Goal: Information Seeking & Learning: Learn about a topic

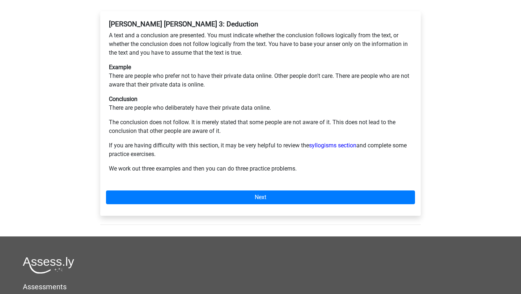
scroll to position [183, 0]
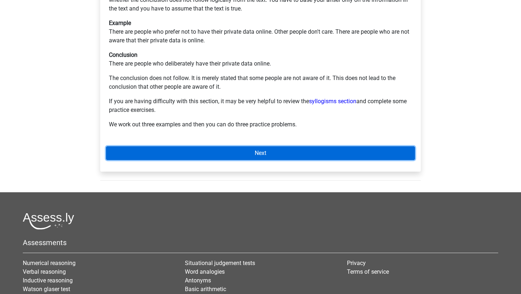
click at [195, 146] on link "Next" at bounding box center [260, 153] width 309 height 14
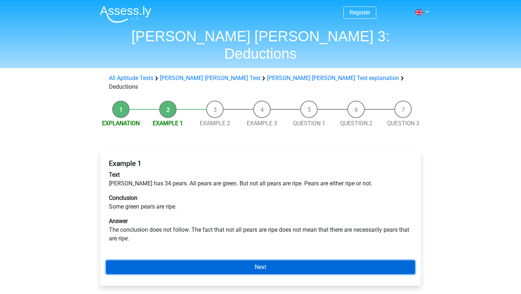
click at [271, 260] on link "Next" at bounding box center [260, 267] width 309 height 14
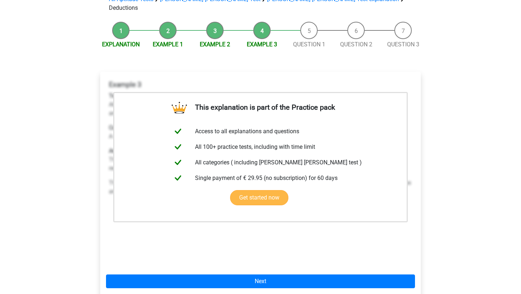
scroll to position [93, 0]
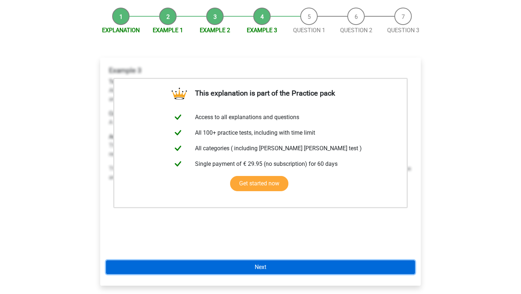
click at [243, 260] on link "Next" at bounding box center [260, 267] width 309 height 14
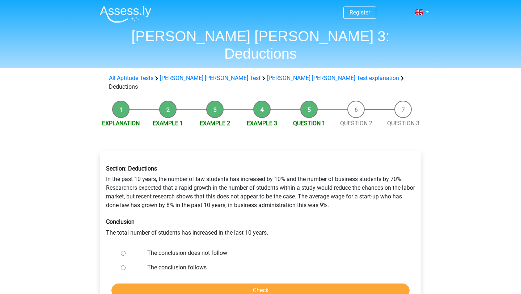
click at [193, 248] on form "The conclusion does not follow The conclusion follows Check" at bounding box center [260, 270] width 309 height 51
click at [187, 263] on label "The conclusion follows" at bounding box center [272, 267] width 250 height 9
click at [125, 265] on input "The conclusion follows" at bounding box center [123, 267] width 5 height 5
radio input "true"
click at [195, 283] on input "Check" at bounding box center [260, 290] width 298 height 14
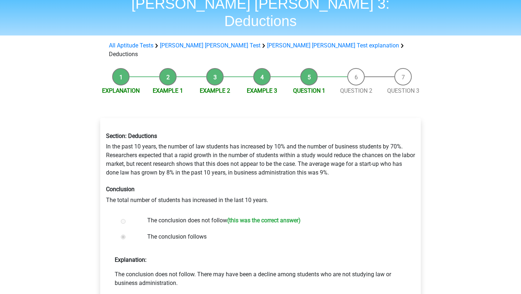
scroll to position [38, 0]
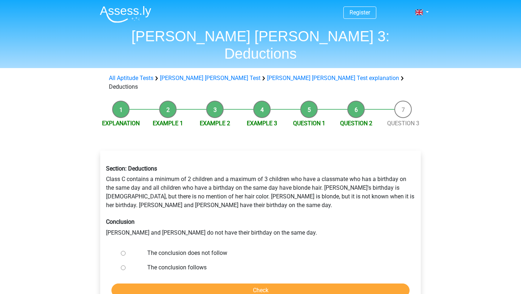
click at [192, 248] on label "The conclusion does not follow" at bounding box center [272, 252] width 250 height 9
click at [125, 251] on input "The conclusion does not follow" at bounding box center [123, 253] width 5 height 5
radio input "true"
click at [237, 283] on input "Check" at bounding box center [260, 290] width 298 height 14
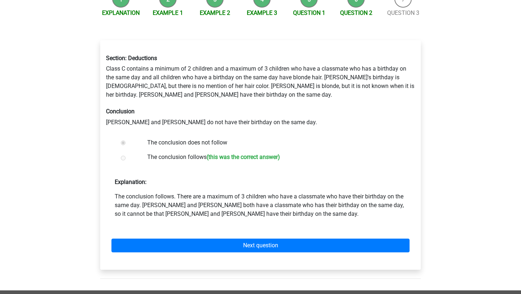
scroll to position [111, 0]
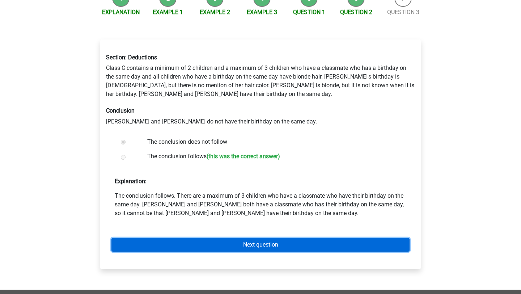
click at [249, 238] on link "Next question" at bounding box center [260, 245] width 298 height 14
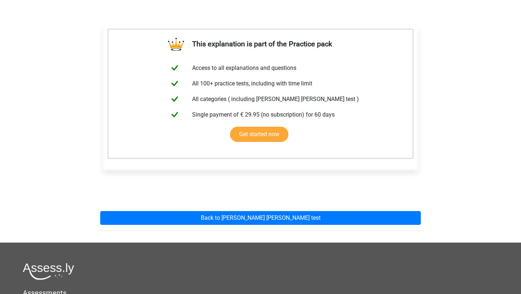
scroll to position [130, 0]
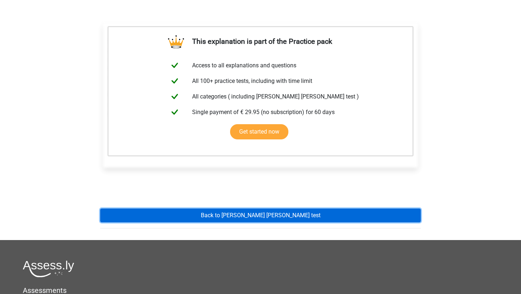
click at [246, 208] on link "Back to watson glaser test" at bounding box center [260, 215] width 320 height 14
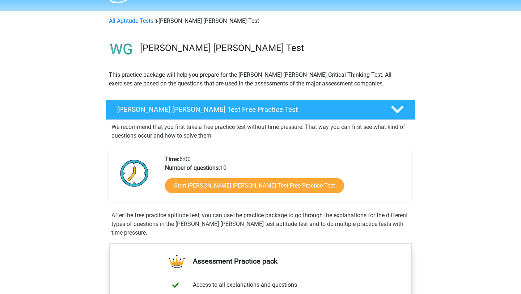
scroll to position [20, 0]
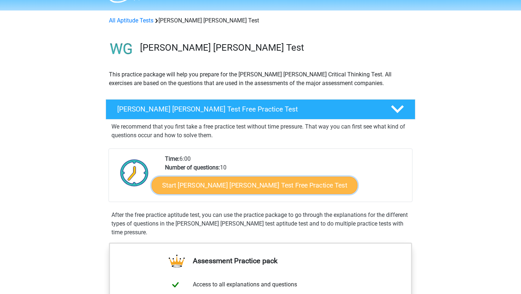
click at [246, 188] on link "Start [PERSON_NAME] [PERSON_NAME] Test Free Practice Test" at bounding box center [254, 184] width 206 height 17
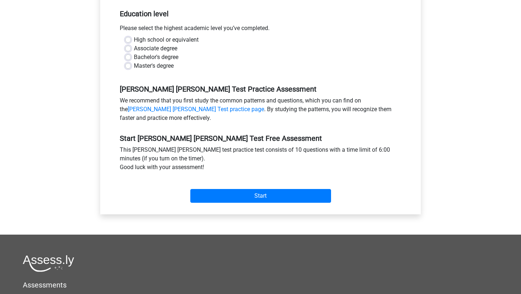
scroll to position [166, 0]
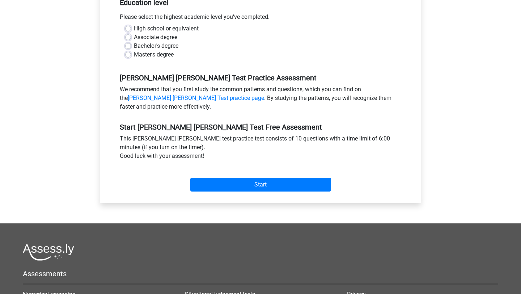
click at [166, 13] on div "Please select the highest academic level you’ve completed." at bounding box center [260, 19] width 292 height 12
click at [166, 24] on label "High school or equivalent" at bounding box center [166, 28] width 65 height 9
click at [131, 24] on input "High school or equivalent" at bounding box center [128, 27] width 6 height 7
radio input "true"
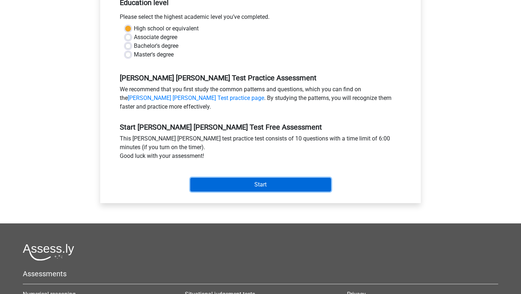
click at [231, 178] on input "Start" at bounding box center [260, 185] width 141 height 14
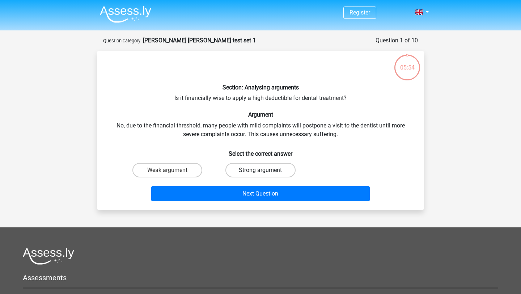
click at [235, 171] on label "Strong argument" at bounding box center [260, 170] width 70 height 14
click at [260, 171] on input "Strong argument" at bounding box center [262, 172] width 5 height 5
radio input "true"
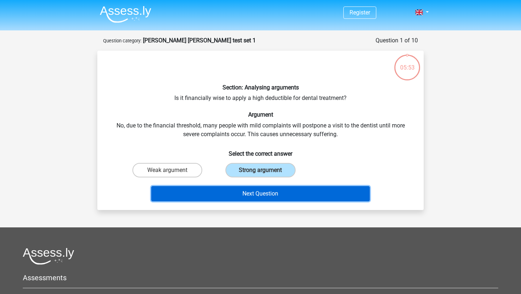
click at [242, 190] on button "Next Question" at bounding box center [260, 193] width 219 height 15
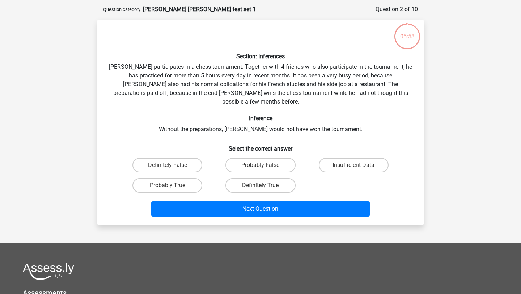
scroll to position [36, 0]
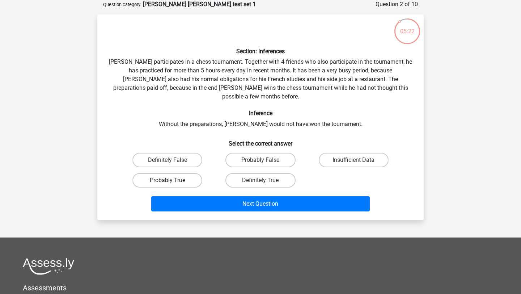
click at [189, 173] on label "Probably True" at bounding box center [167, 180] width 70 height 14
click at [172, 180] on input "Probably True" at bounding box center [169, 182] width 5 height 5
radio input "true"
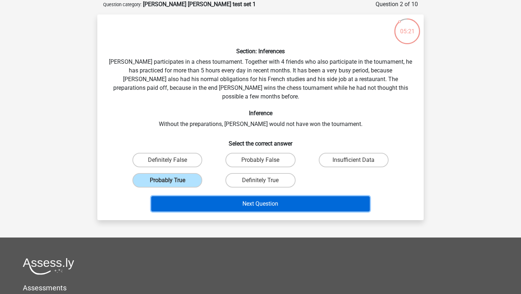
click at [220, 197] on button "Next Question" at bounding box center [260, 203] width 219 height 15
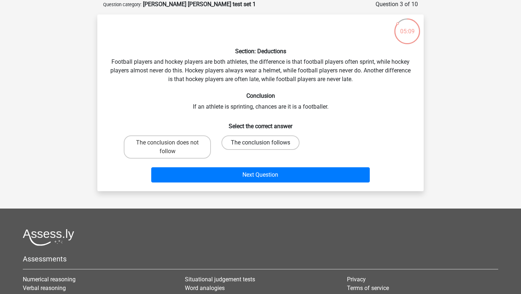
click at [234, 147] on label "The conclusion follows" at bounding box center [260, 142] width 78 height 14
click at [260, 147] on input "The conclusion follows" at bounding box center [262, 144] width 5 height 5
radio input "true"
click at [205, 147] on label "The conclusion does not follow" at bounding box center [167, 146] width 87 height 23
click at [172, 147] on input "The conclusion does not follow" at bounding box center [169, 144] width 5 height 5
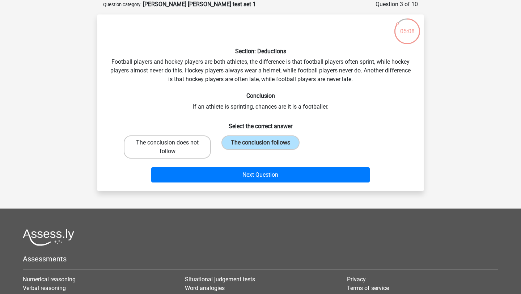
radio input "true"
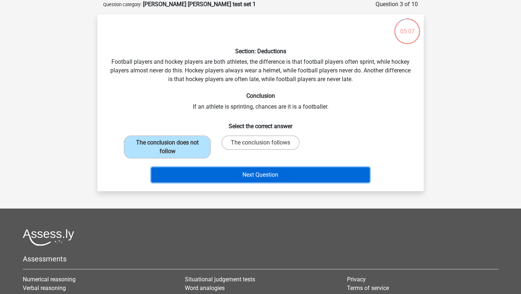
click at [224, 174] on button "Next Question" at bounding box center [260, 174] width 219 height 15
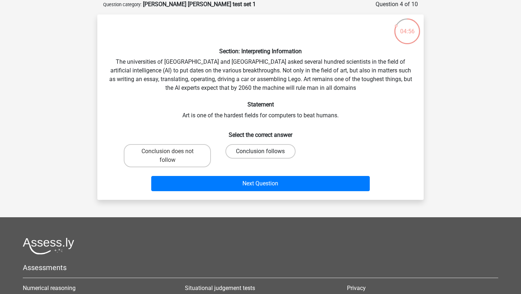
click at [240, 155] on label "Conclusion follows" at bounding box center [260, 151] width 70 height 14
click at [260, 155] on input "Conclusion follows" at bounding box center [262, 153] width 5 height 5
radio input "true"
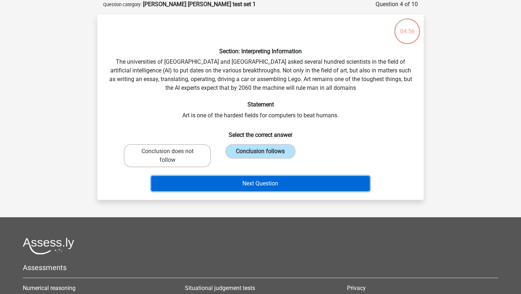
click at [241, 184] on button "Next Question" at bounding box center [260, 183] width 219 height 15
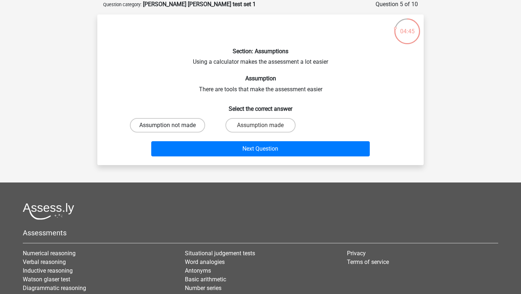
click at [189, 121] on label "Assumption not made" at bounding box center [167, 125] width 75 height 14
click at [172, 125] on input "Assumption not made" at bounding box center [169, 127] width 5 height 5
radio input "true"
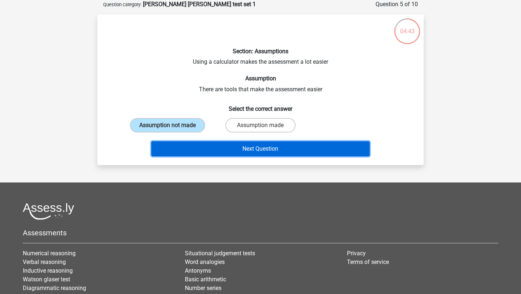
click at [215, 147] on button "Next Question" at bounding box center [260, 148] width 219 height 15
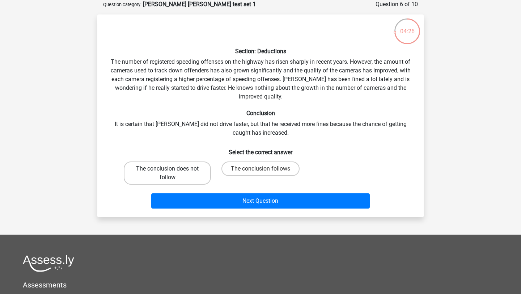
click at [208, 174] on label "The conclusion does not follow" at bounding box center [167, 172] width 87 height 23
click at [172, 173] on input "The conclusion does not follow" at bounding box center [169, 170] width 5 height 5
radio input "true"
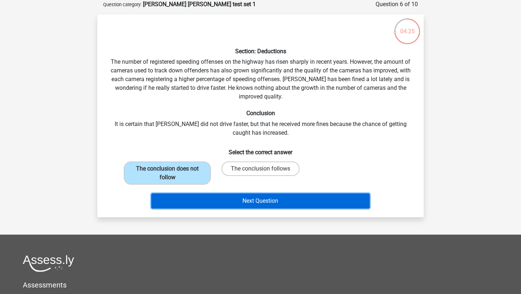
click at [222, 196] on button "Next Question" at bounding box center [260, 200] width 219 height 15
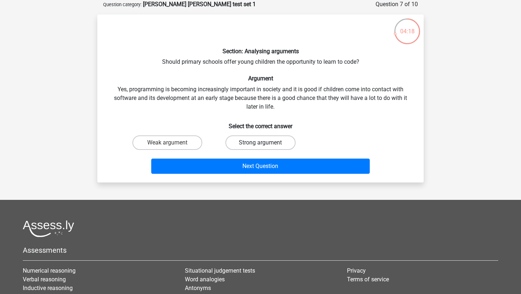
click at [251, 146] on label "Strong argument" at bounding box center [260, 142] width 70 height 14
click at [260, 146] on input "Strong argument" at bounding box center [262, 144] width 5 height 5
radio input "true"
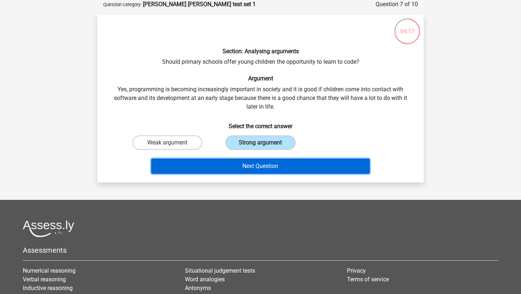
click at [251, 167] on button "Next Question" at bounding box center [260, 165] width 219 height 15
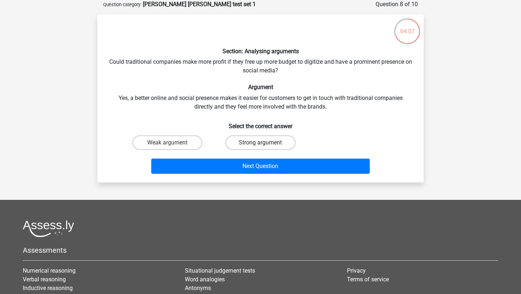
click at [234, 144] on label "Strong argument" at bounding box center [260, 142] width 70 height 14
click at [260, 144] on input "Strong argument" at bounding box center [262, 144] width 5 height 5
radio input "true"
click at [196, 143] on label "Weak argument" at bounding box center [167, 142] width 70 height 14
click at [172, 143] on input "Weak argument" at bounding box center [169, 144] width 5 height 5
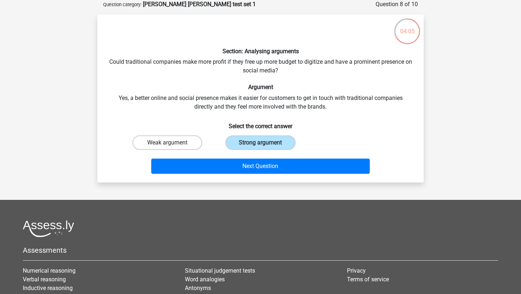
radio input "true"
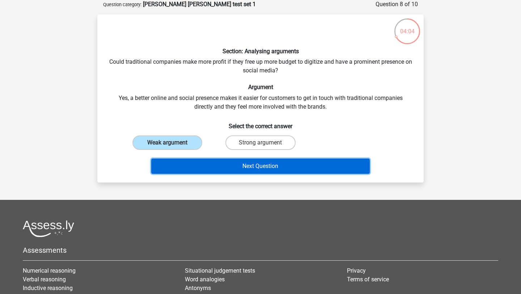
click at [219, 167] on button "Next Question" at bounding box center [260, 165] width 219 height 15
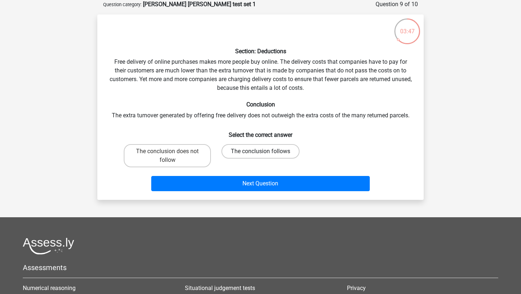
click at [238, 155] on label "The conclusion follows" at bounding box center [260, 151] width 78 height 14
click at [260, 155] on input "The conclusion follows" at bounding box center [262, 153] width 5 height 5
radio input "true"
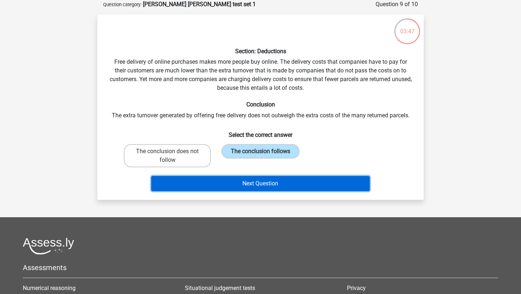
click at [238, 182] on button "Next Question" at bounding box center [260, 183] width 219 height 15
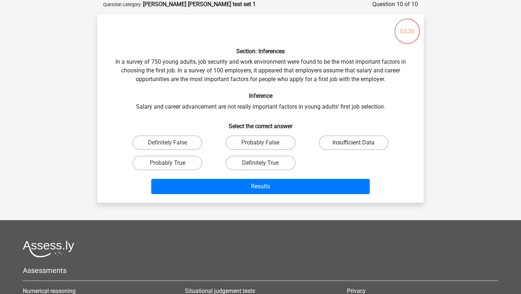
click at [328, 140] on label "Insufficient Data" at bounding box center [354, 142] width 70 height 14
click at [353, 142] on input "Insufficient Data" at bounding box center [355, 144] width 5 height 5
radio input "true"
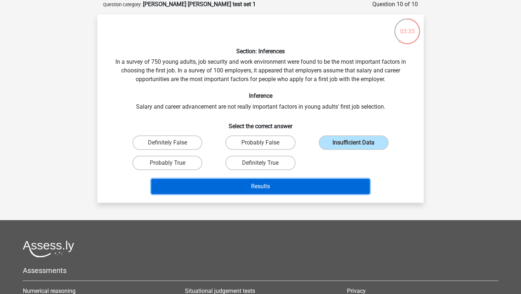
click at [287, 183] on button "Results" at bounding box center [260, 186] width 219 height 15
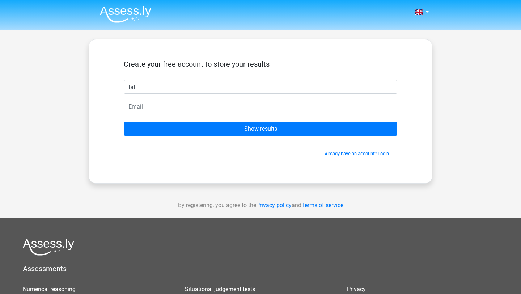
type input "tati"
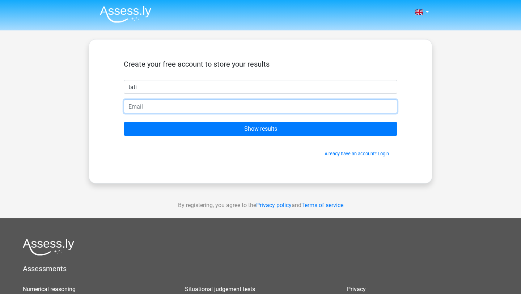
click at [205, 110] on input "email" at bounding box center [260, 106] width 273 height 14
type input "tatyanawakefield@gmail.com"
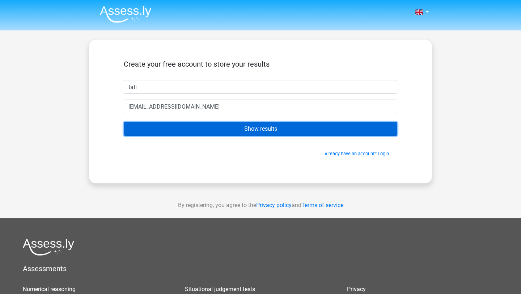
click at [218, 127] on input "Show results" at bounding box center [260, 129] width 273 height 14
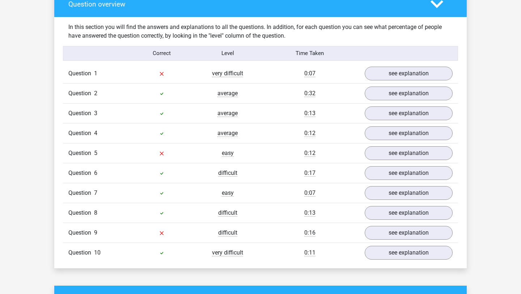
scroll to position [551, 0]
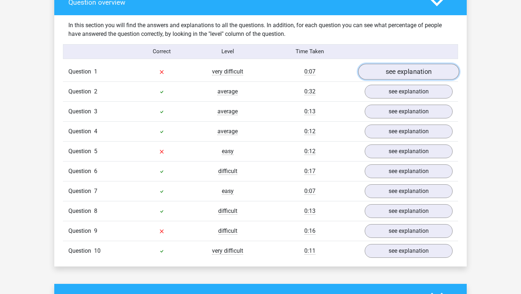
click at [378, 71] on link "see explanation" at bounding box center [408, 72] width 101 height 16
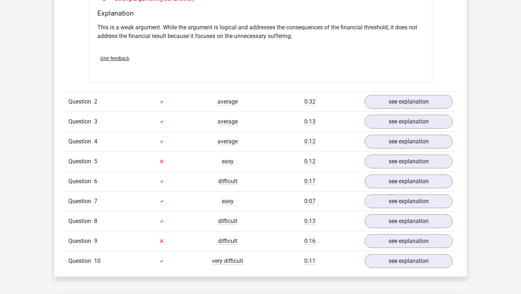
scroll to position [797, 0]
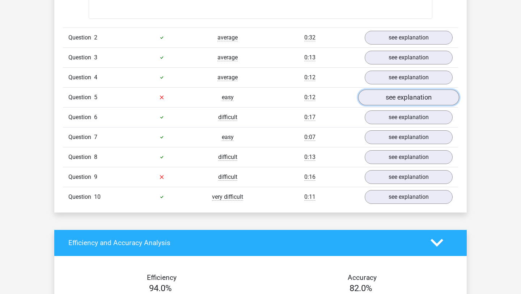
click at [382, 89] on link "see explanation" at bounding box center [408, 97] width 101 height 16
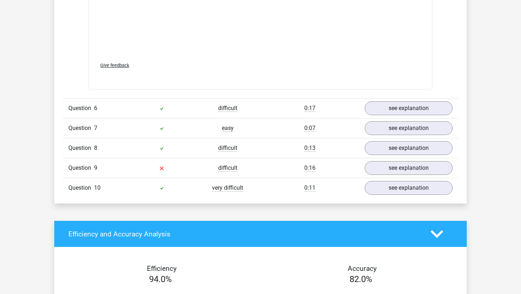
scroll to position [1177, 0]
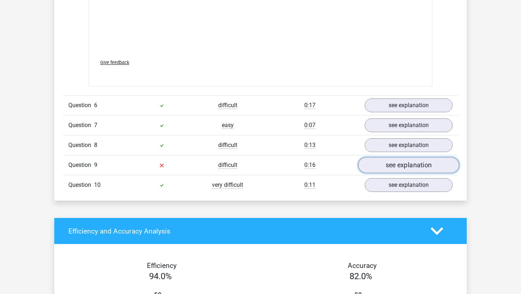
click at [397, 163] on link "see explanation" at bounding box center [408, 165] width 101 height 16
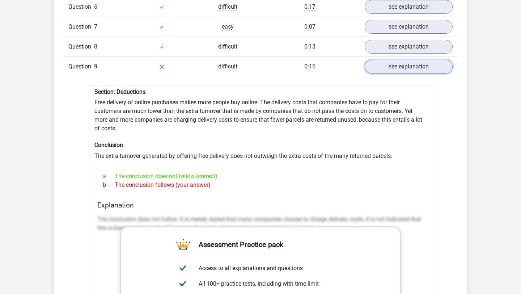
scroll to position [1280, 0]
